Goal: Information Seeking & Learning: Find specific fact

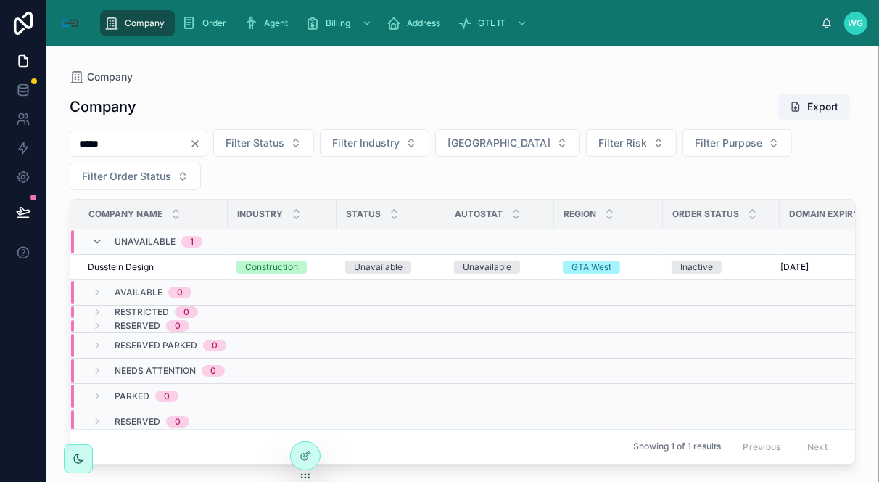
click at [167, 149] on input "*****" at bounding box center [129, 143] width 119 height 20
paste input "**********"
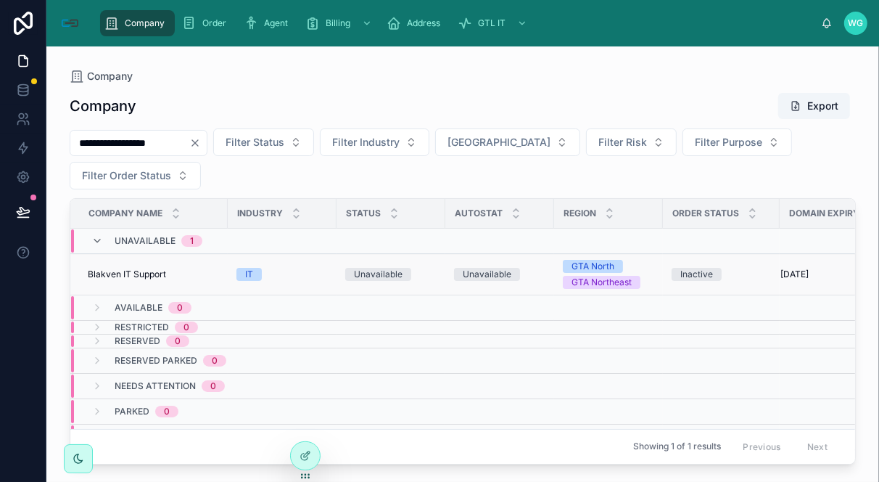
type input "**********"
click at [131, 279] on span "Blakven IT Support" at bounding box center [127, 274] width 78 height 12
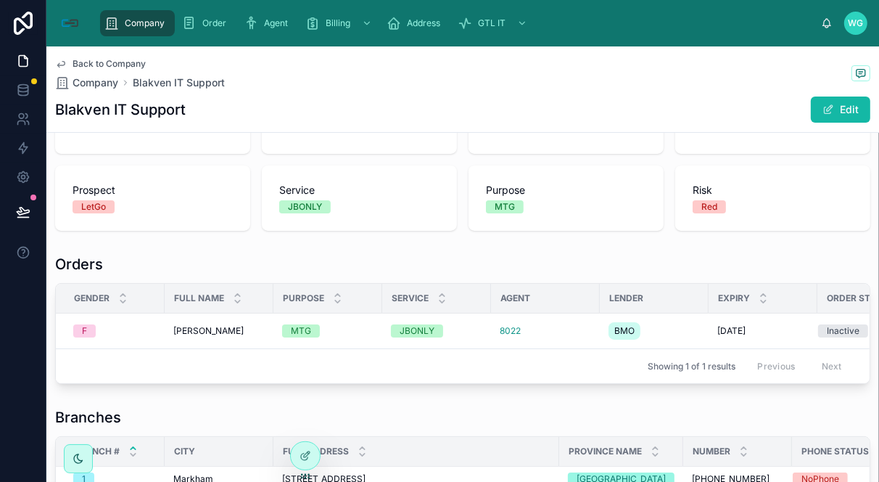
scroll to position [242, 0]
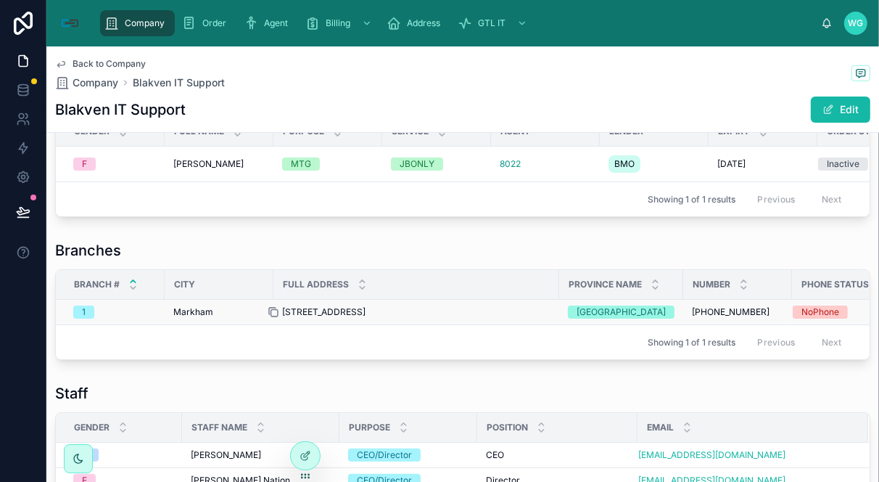
drag, startPoint x: 559, startPoint y: 323, endPoint x: 287, endPoint y: 321, distance: 272.7
click at [287, 321] on td "[STREET_ADDRESS][GEOGRAPHIC_DATA][STREET_ADDRESS]" at bounding box center [416, 312] width 286 height 25
click at [321, 359] on div "Showing 1 of 1 results Previous Next" at bounding box center [463, 341] width 814 height 35
click at [452, 283] on div "Full Address" at bounding box center [416, 285] width 284 height 28
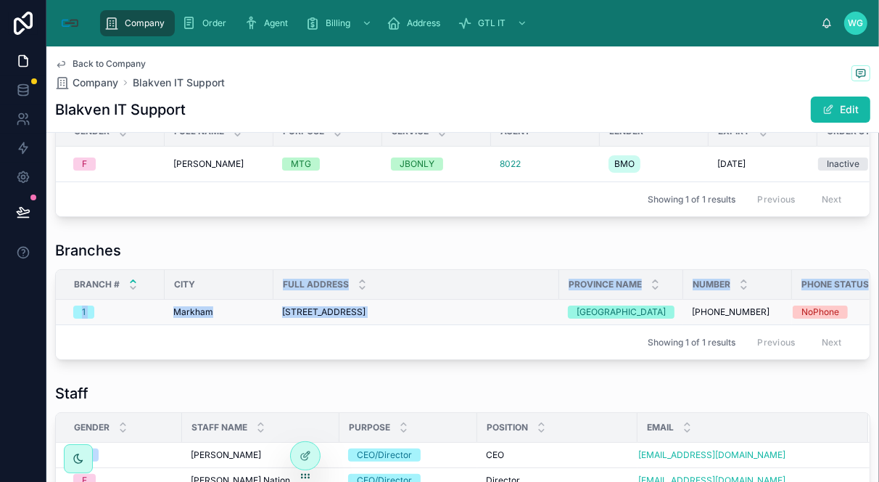
drag, startPoint x: 281, startPoint y: 308, endPoint x: 567, endPoint y: 326, distance: 286.4
click at [567, 324] on table "Branch # City Full Address Province Name Number Phone Status [GEOGRAPHIC_DATA][…" at bounding box center [480, 297] width 849 height 54
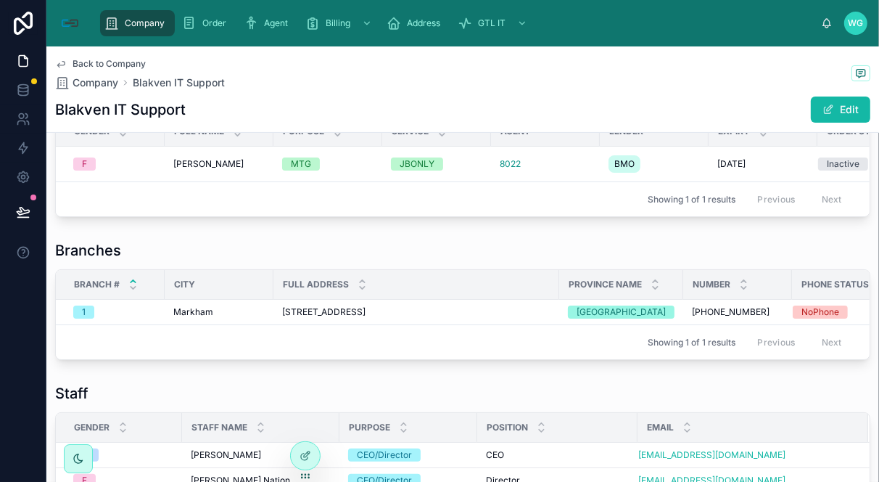
click at [549, 337] on div "Showing 1 of 1 results Previous Next" at bounding box center [463, 341] width 814 height 35
drag, startPoint x: 559, startPoint y: 322, endPoint x: 284, endPoint y: 321, distance: 274.9
click at [284, 321] on td "[STREET_ADDRESS][GEOGRAPHIC_DATA][STREET_ADDRESS]" at bounding box center [416, 312] width 286 height 25
click at [481, 358] on div "Showing 1 of 1 results Previous Next" at bounding box center [463, 341] width 814 height 35
drag, startPoint x: 558, startPoint y: 319, endPoint x: 288, endPoint y: 320, distance: 270.5
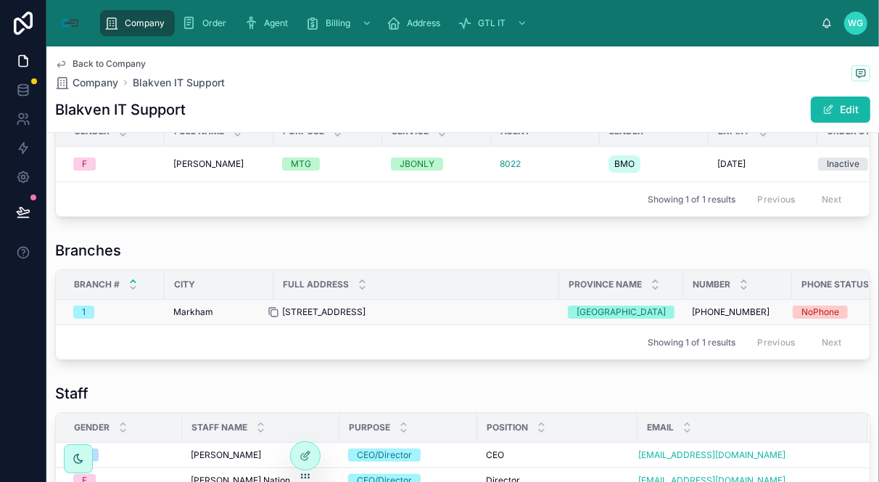
click at [288, 320] on td "[STREET_ADDRESS][GEOGRAPHIC_DATA][STREET_ADDRESS]" at bounding box center [416, 312] width 286 height 25
click at [366, 318] on span "[STREET_ADDRESS]" at bounding box center [323, 312] width 83 height 12
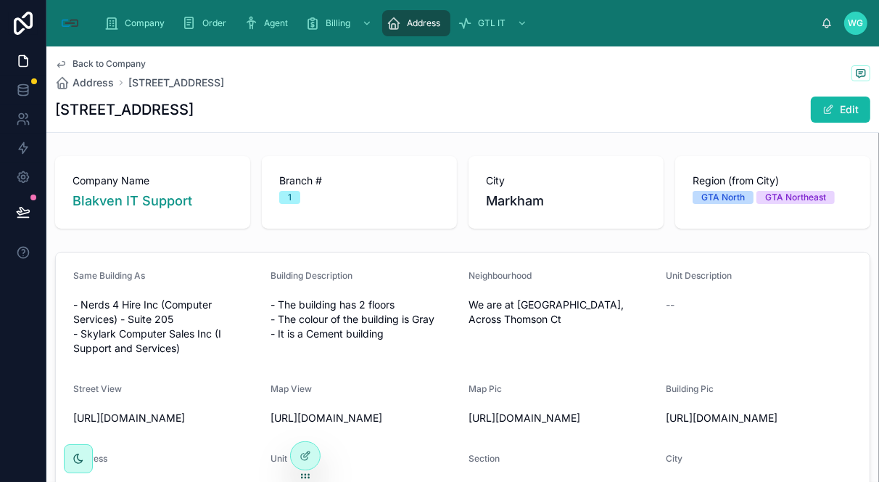
click at [194, 105] on h1 "[STREET_ADDRESS]" at bounding box center [124, 109] width 139 height 20
click at [193, 114] on h1 "[STREET_ADDRESS]" at bounding box center [124, 109] width 139 height 20
copy h1 "Markham"
click at [193, 114] on h1 "[STREET_ADDRESS]" at bounding box center [124, 109] width 139 height 20
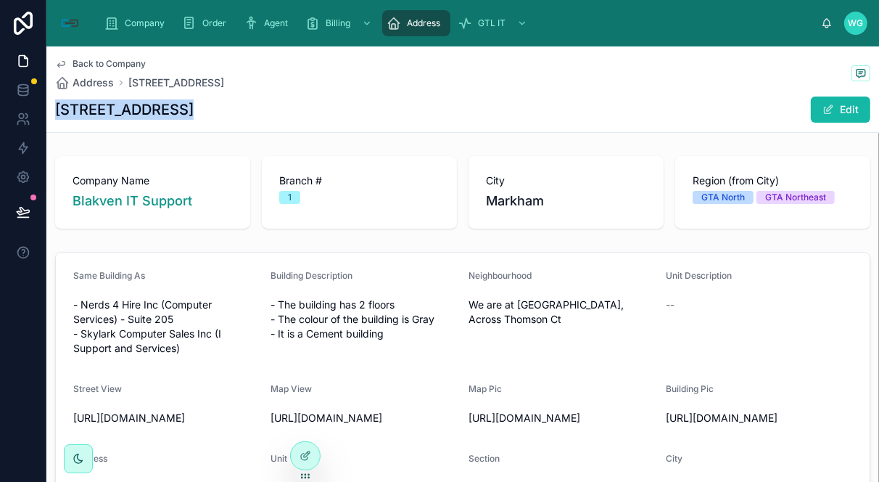
copy div "[STREET_ADDRESS]"
drag, startPoint x: 654, startPoint y: 309, endPoint x: 643, endPoint y: 305, distance: 11.5
click at [654, 309] on form "Same Building As - Nerds 4 Hire Inc (Computer Services) - Suite 205 - Skylark C…" at bounding box center [463, 419] width 814 height 334
click at [87, 58] on span "Back to Company" at bounding box center [109, 64] width 73 height 12
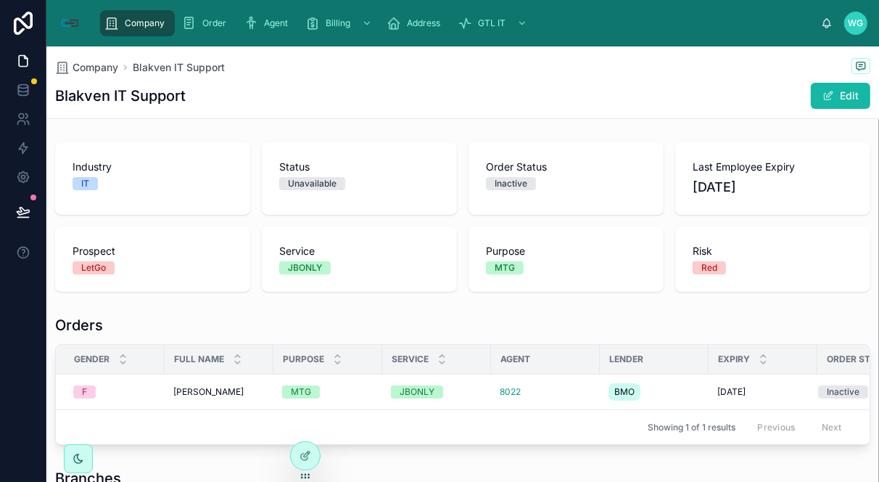
click at [204, 93] on div "Blakven IT Support Edit" at bounding box center [462, 96] width 815 height 28
copy div "Blakven IT Support"
click at [204, 93] on div "Blakven IT Support Edit" at bounding box center [462, 96] width 815 height 28
drag, startPoint x: 600, startPoint y: 329, endPoint x: 593, endPoint y: 312, distance: 18.2
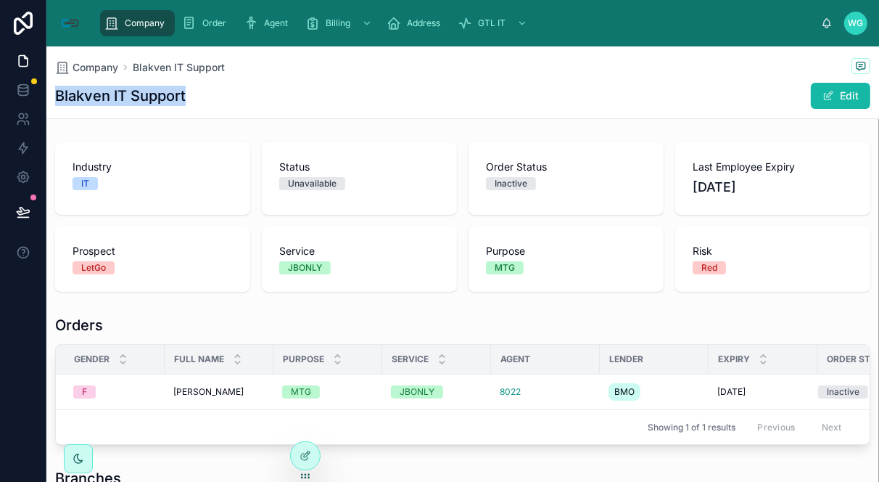
click at [600, 329] on div "Orders" at bounding box center [462, 325] width 815 height 20
